Goal: Information Seeking & Learning: Find specific fact

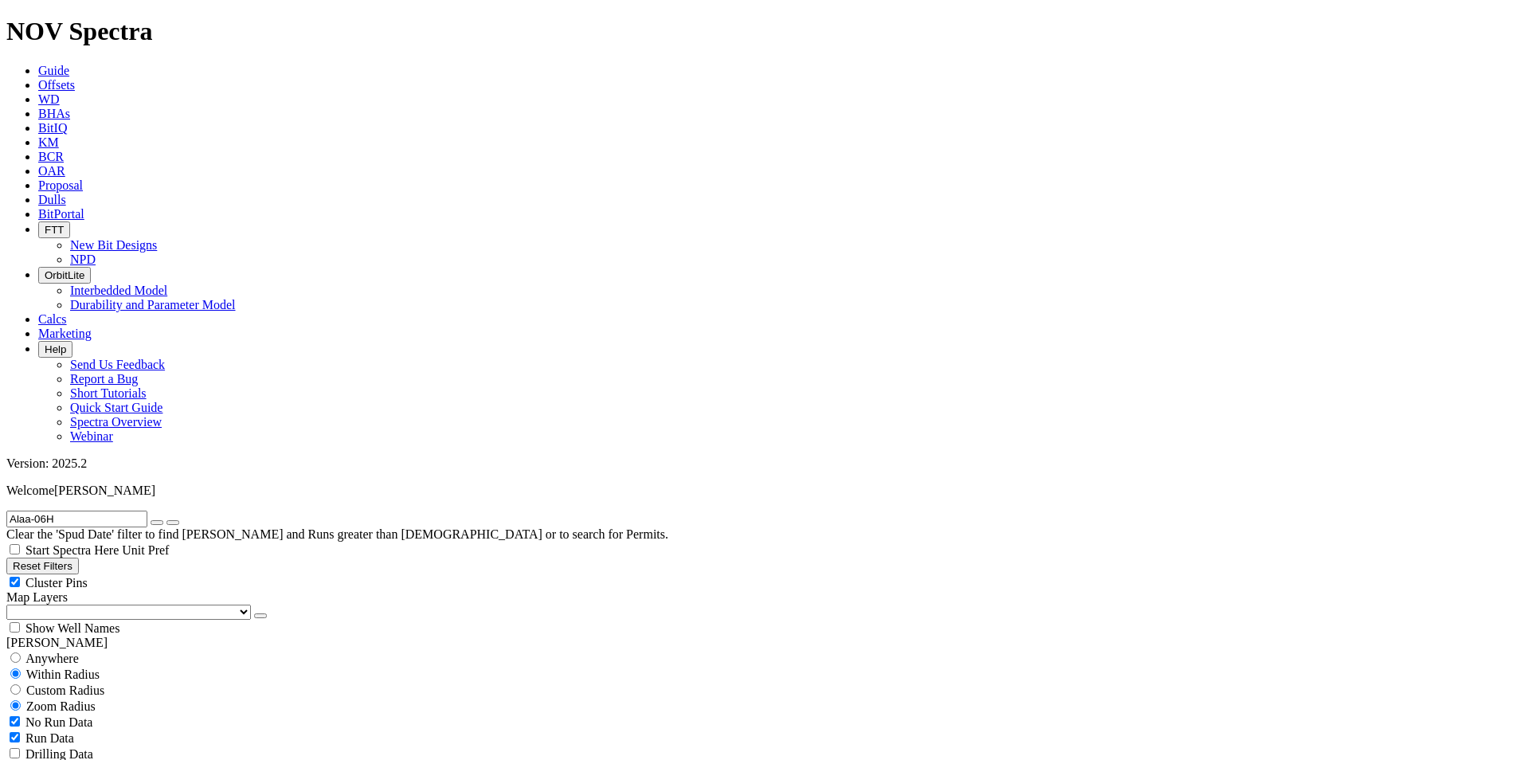
scroll to position [38, 0]
click at [69, 64] on link "Guide" at bounding box center [53, 71] width 31 height 14
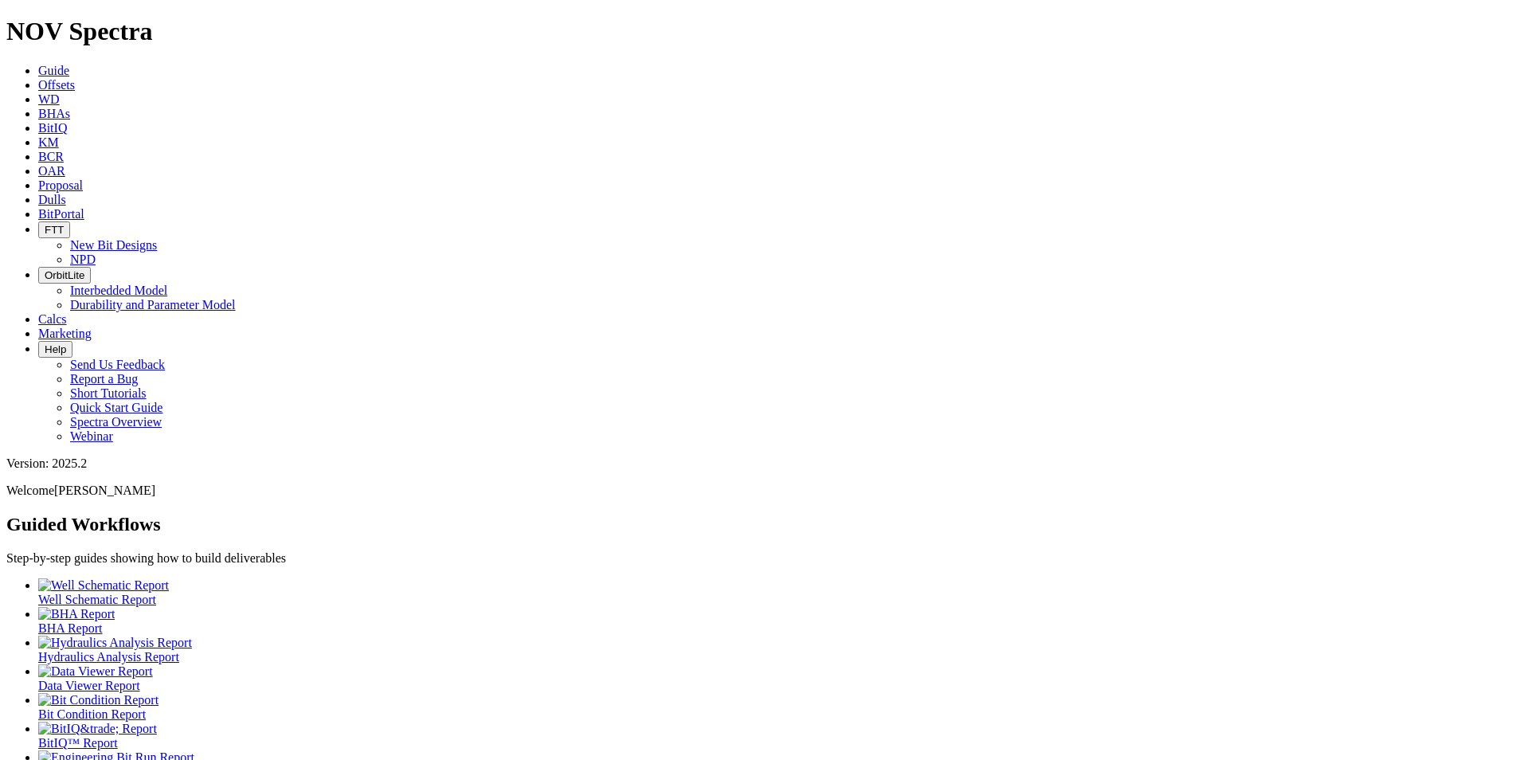
click at [82, 750] on div at bounding box center [777, 757] width 1478 height 14
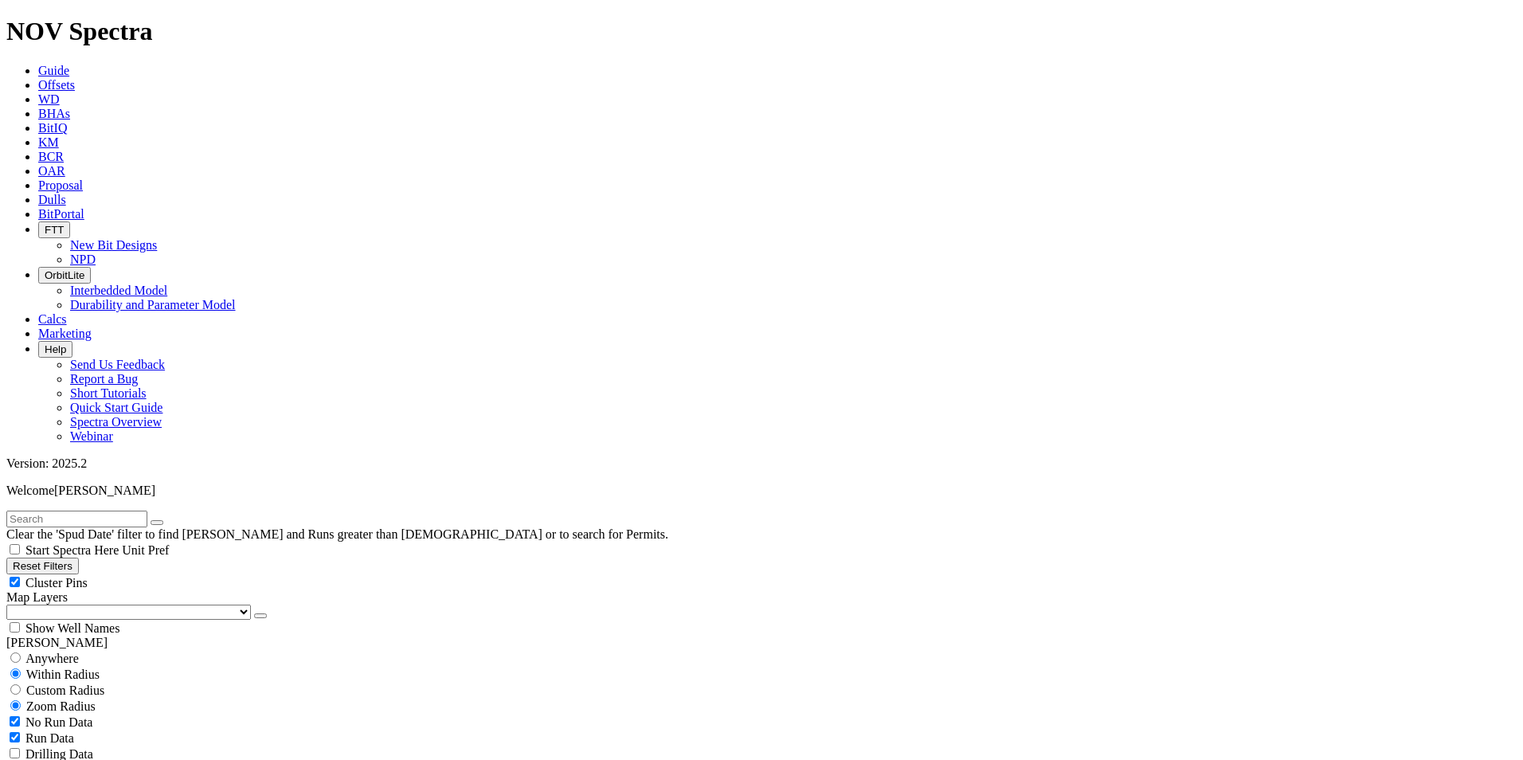
click at [70, 510] on input "text" at bounding box center [76, 518] width 141 height 17
drag, startPoint x: 58, startPoint y: 61, endPoint x: 33, endPoint y: 67, distance: 25.5
paste input "Alaa-06H"
type input "Alaa-06H"
click at [21, 652] on input "radio" at bounding box center [15, 657] width 10 height 10
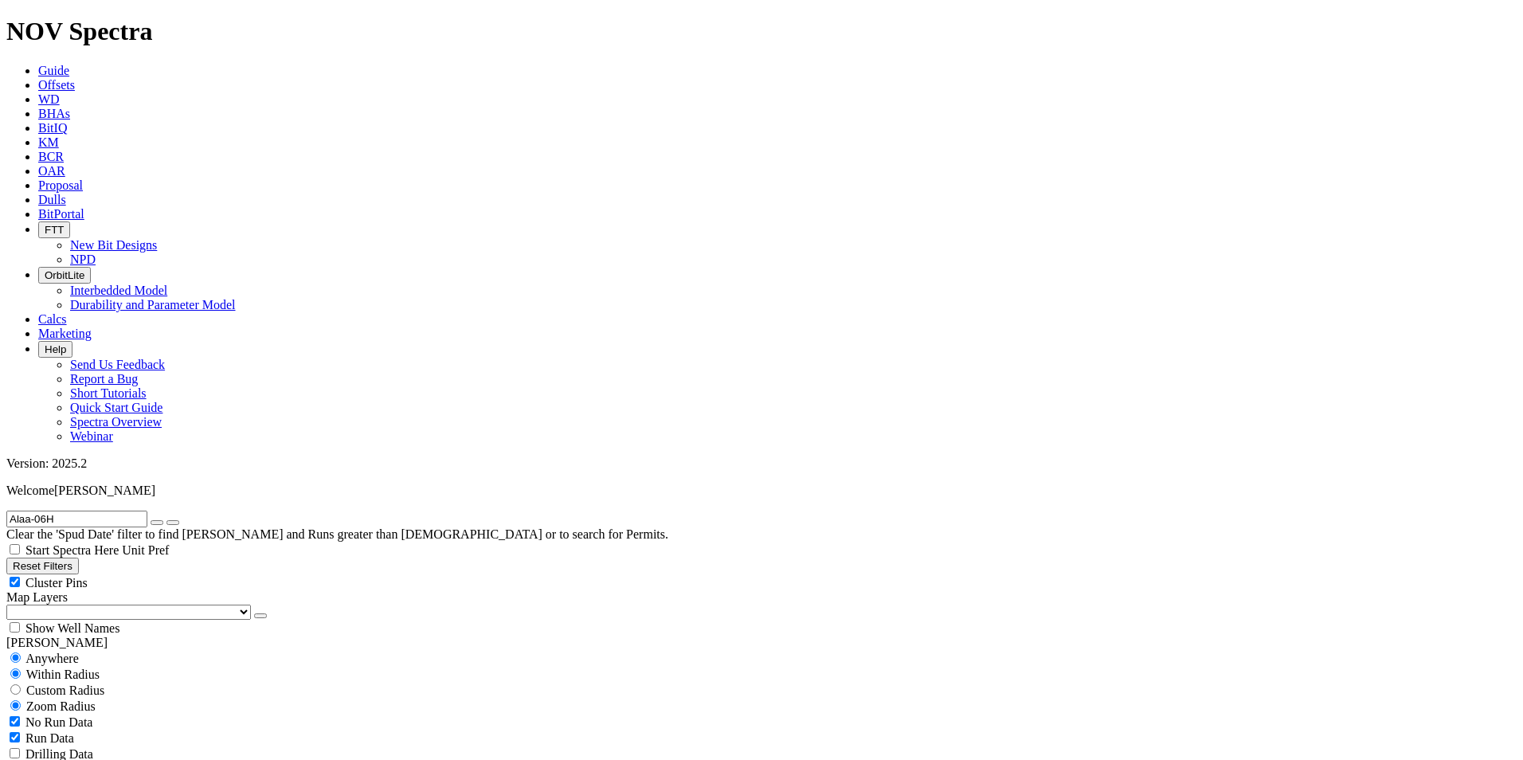
radio input "true"
radio input "false"
click at [61, 683] on span "No Run Data" at bounding box center [58, 690] width 67 height 14
click at [162, 698] on div "Run Data" at bounding box center [761, 706] width 1510 height 16
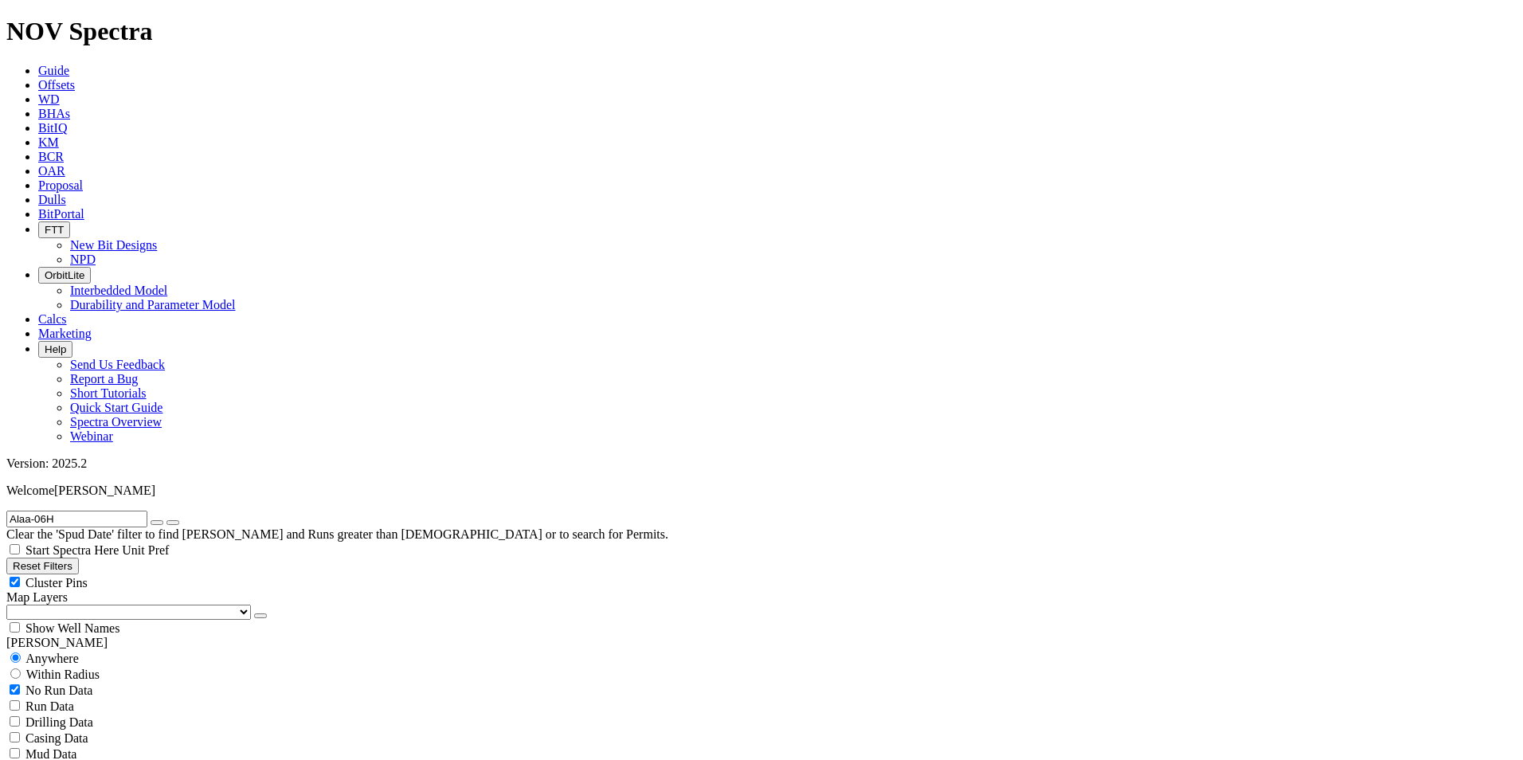
checkbox input "true"
click at [151, 698] on div "Run Data" at bounding box center [761, 706] width 1510 height 16
checkbox input "true"
